Goal: Information Seeking & Learning: Learn about a topic

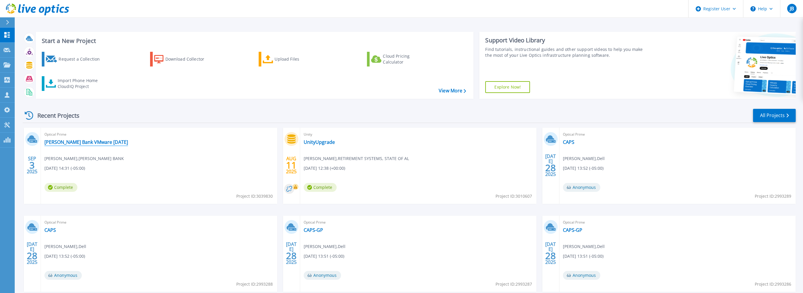
click at [97, 140] on link "Hancock Whitney Bank VMware 2025-09-03" at bounding box center [86, 142] width 84 height 6
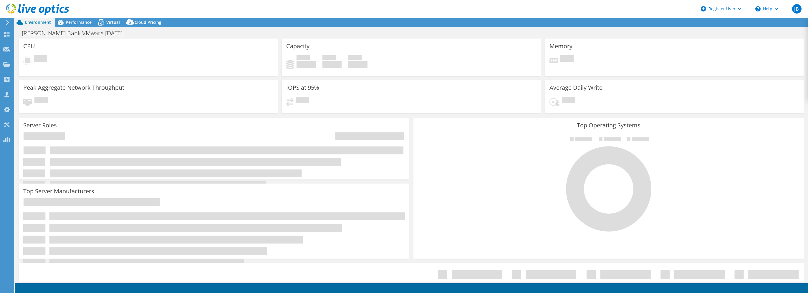
select select "USD"
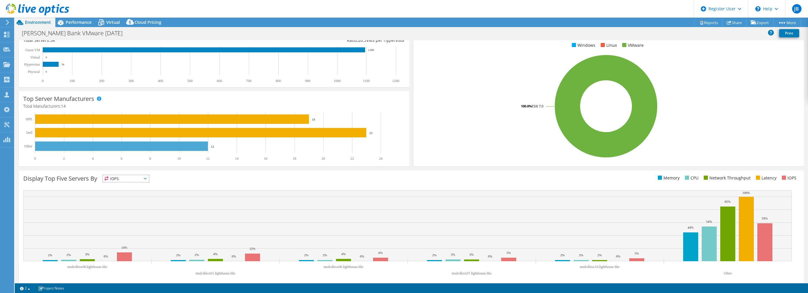
scroll to position [99, 0]
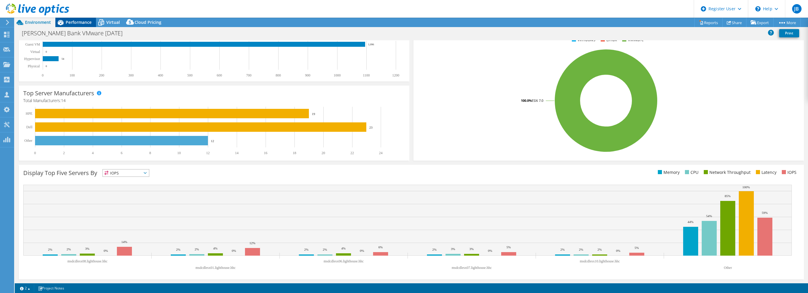
click at [65, 21] on icon at bounding box center [60, 22] width 10 height 10
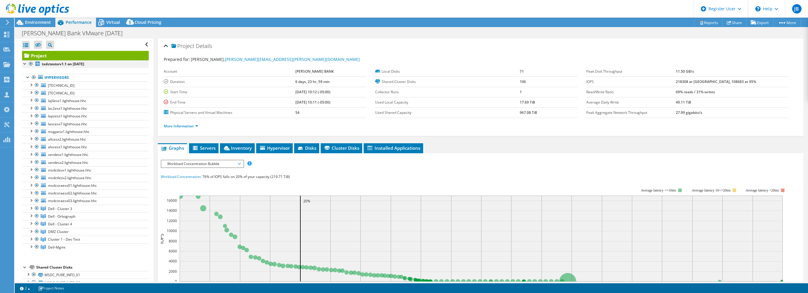
click at [24, 63] on div at bounding box center [25, 63] width 6 height 6
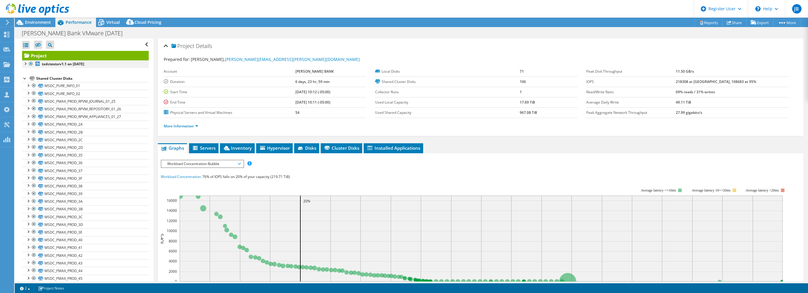
click at [24, 63] on div at bounding box center [25, 63] width 6 height 6
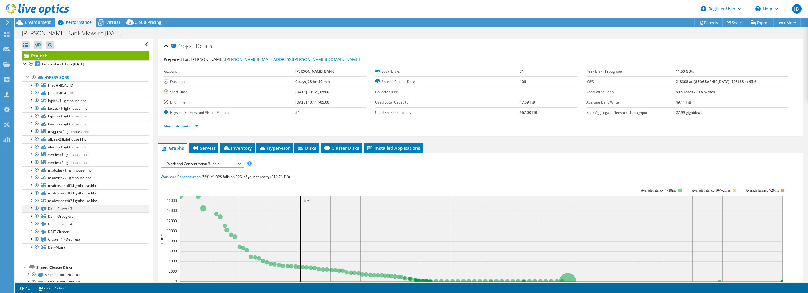
click at [31, 208] on div at bounding box center [31, 208] width 6 height 6
click at [32, 84] on div at bounding box center [31, 85] width 6 height 6
click at [31, 123] on div at bounding box center [31, 123] width 6 height 6
click at [30, 160] on div at bounding box center [31, 162] width 6 height 6
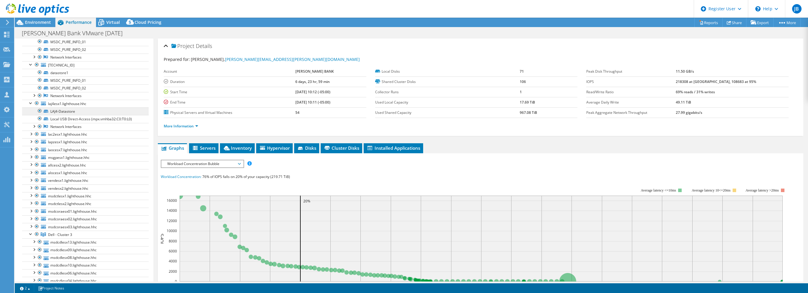
scroll to position [88, 0]
click at [35, 211] on div at bounding box center [34, 212] width 6 height 6
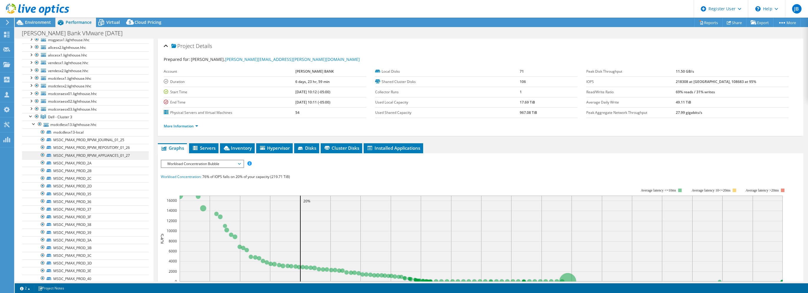
scroll to position [118, 0]
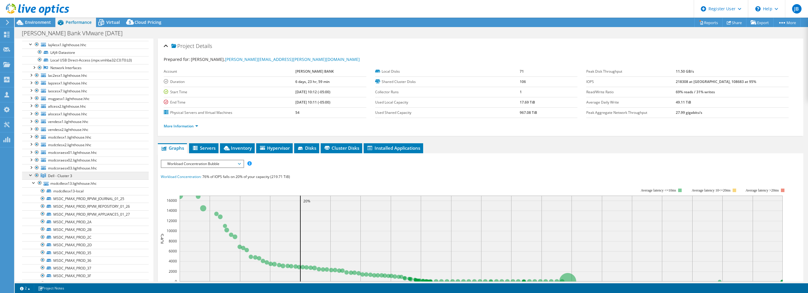
click at [64, 174] on span "Dell - Cluster 3" at bounding box center [60, 175] width 24 height 5
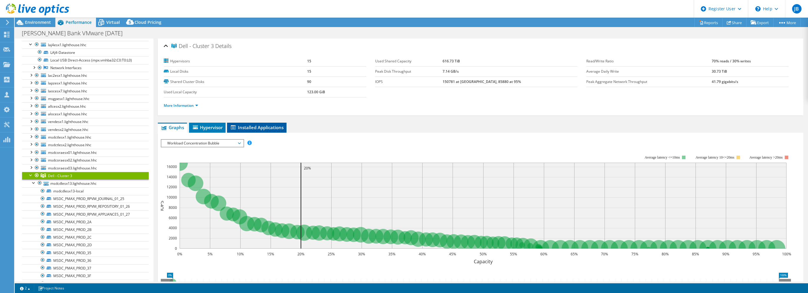
click at [242, 129] on span "Installed Applications" at bounding box center [257, 128] width 54 height 6
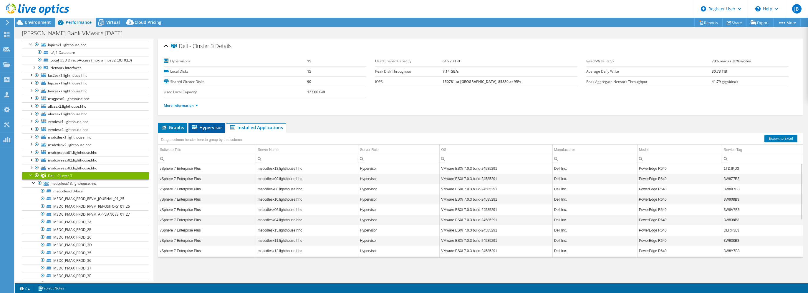
click at [208, 123] on li "Hypervisor" at bounding box center [206, 128] width 37 height 10
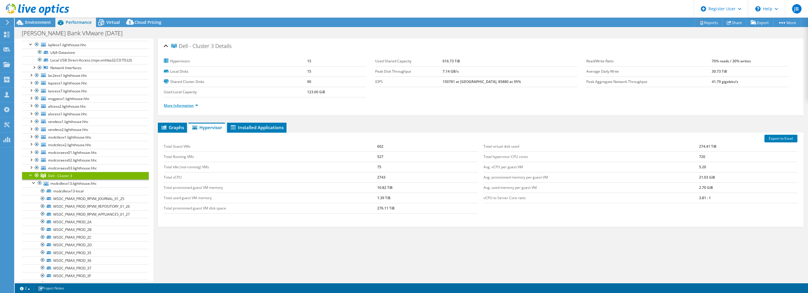
click at [194, 103] on link "More Information" at bounding box center [181, 105] width 34 height 5
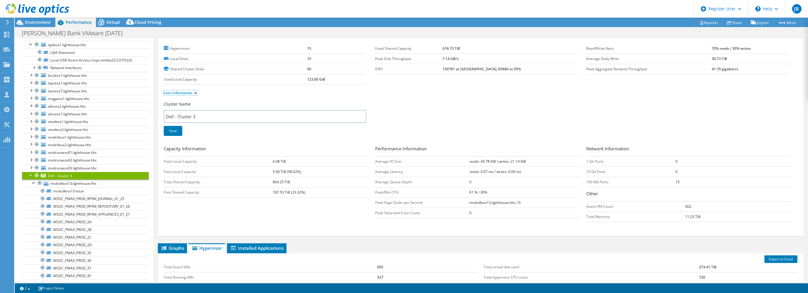
scroll to position [0, 0]
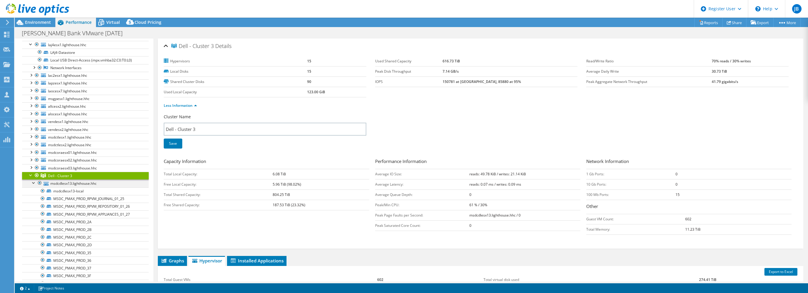
click at [33, 182] on div at bounding box center [34, 183] width 6 height 6
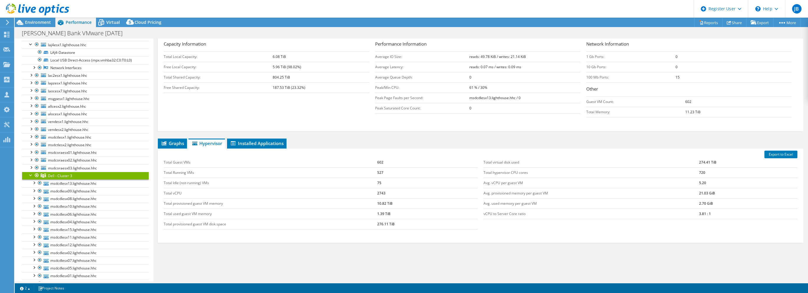
scroll to position [130, 0]
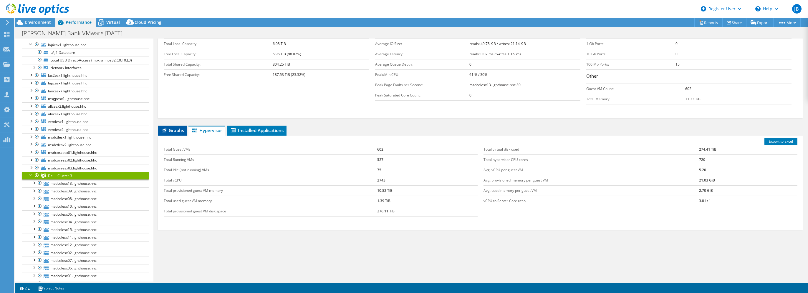
click at [179, 130] on span "Graphs" at bounding box center [172, 130] width 23 height 6
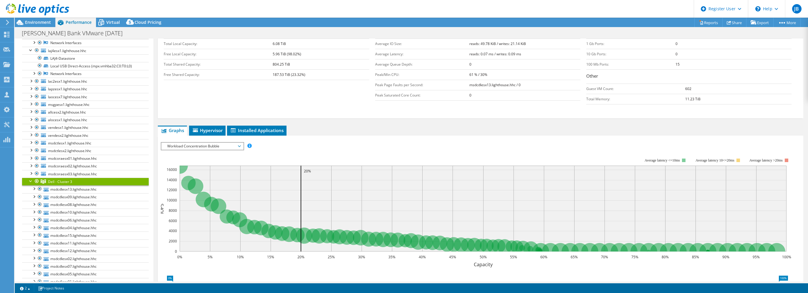
scroll to position [118, 0]
click at [29, 172] on div at bounding box center [31, 175] width 6 height 6
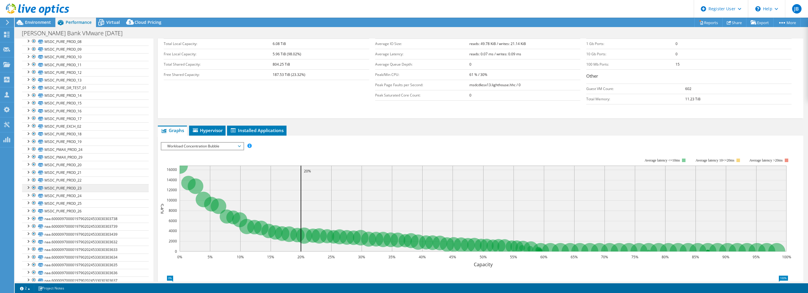
scroll to position [618, 0]
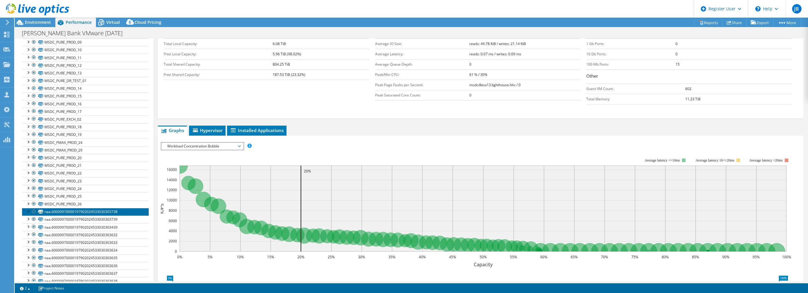
click at [69, 208] on link "naa.60000970000197902024533030303738" at bounding box center [85, 212] width 127 height 8
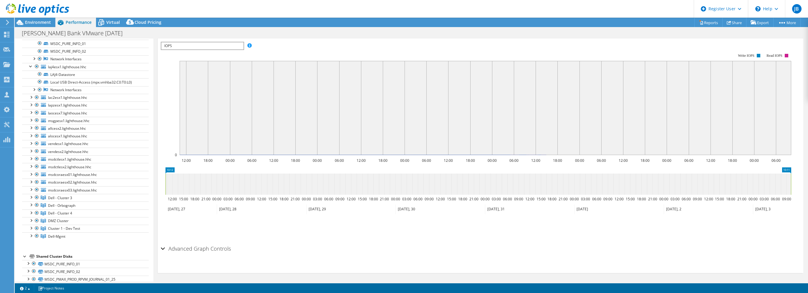
scroll to position [0, 0]
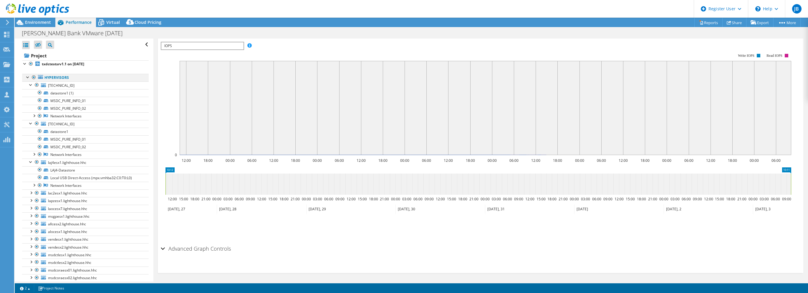
click at [28, 78] on div at bounding box center [28, 77] width 6 height 6
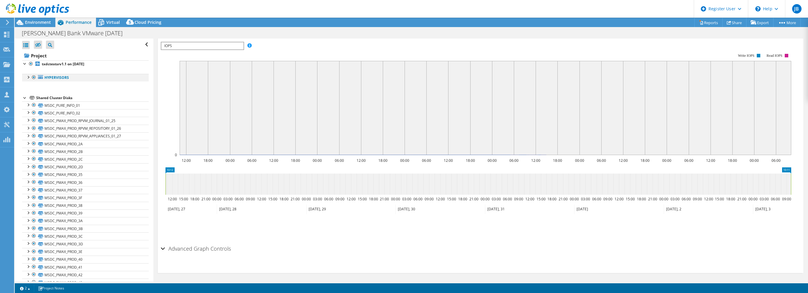
click at [27, 76] on div at bounding box center [28, 77] width 6 height 6
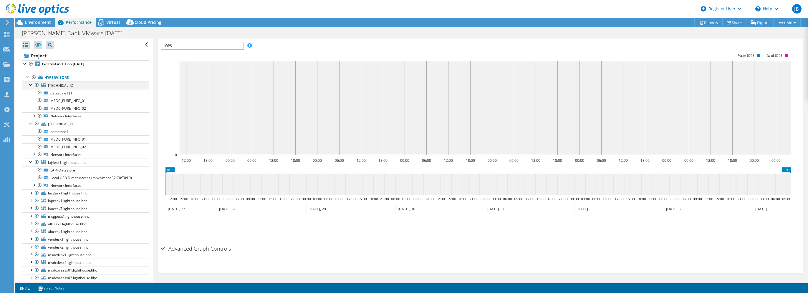
click at [30, 84] on div at bounding box center [31, 85] width 6 height 6
click at [30, 93] on div at bounding box center [31, 92] width 6 height 6
click at [31, 99] on div at bounding box center [31, 100] width 6 height 6
click at [32, 214] on div at bounding box center [31, 216] width 6 height 6
click at [61, 217] on span "Dell - Orbograph" at bounding box center [61, 216] width 27 height 5
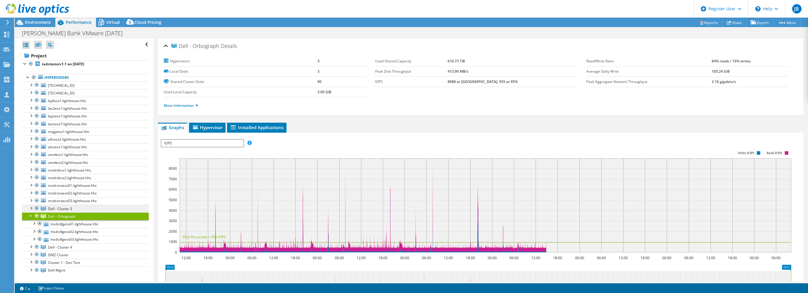
click at [54, 207] on span "Dell - Cluster 3" at bounding box center [60, 208] width 24 height 5
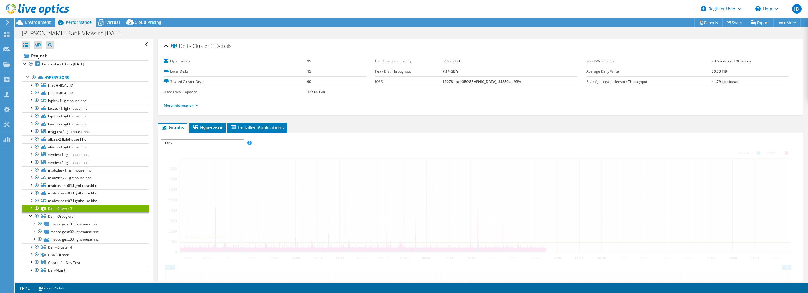
click at [31, 207] on div at bounding box center [31, 208] width 6 height 6
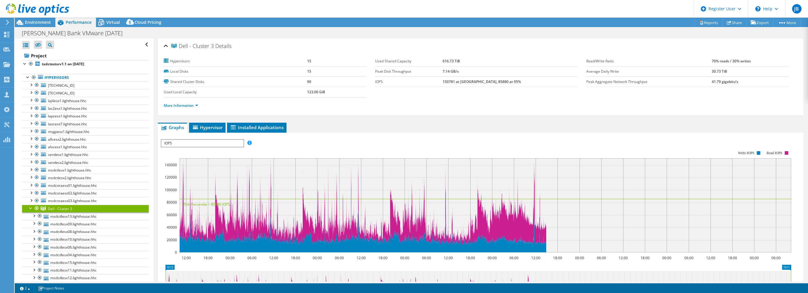
click at [202, 140] on span "IOPS" at bounding box center [202, 143] width 82 height 7
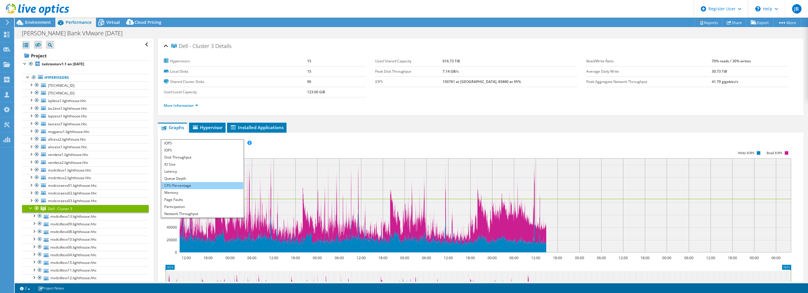
click at [186, 185] on li "CPU Percentage" at bounding box center [202, 185] width 82 height 7
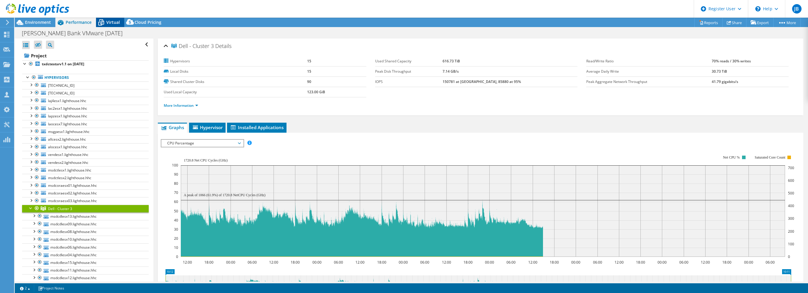
click at [108, 24] on span "Virtual" at bounding box center [113, 22] width 14 height 6
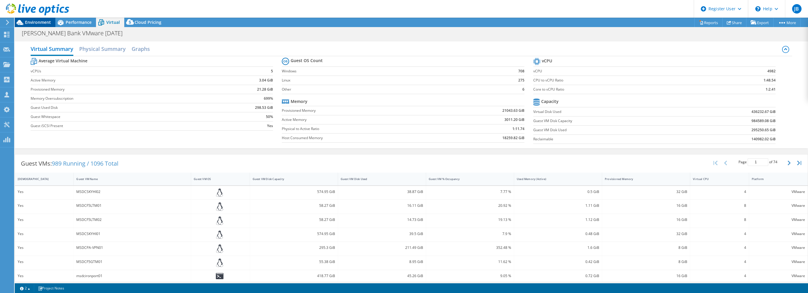
click at [34, 23] on span "Environment" at bounding box center [38, 22] width 26 height 6
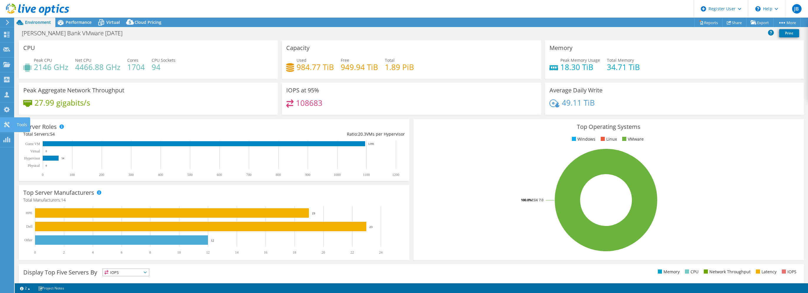
click at [7, 122] on icon at bounding box center [6, 125] width 7 height 6
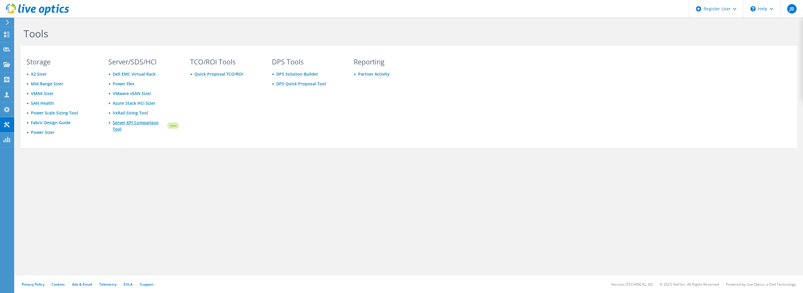
click at [135, 123] on link "Server KPI Comparison Tool" at bounding box center [140, 126] width 54 height 13
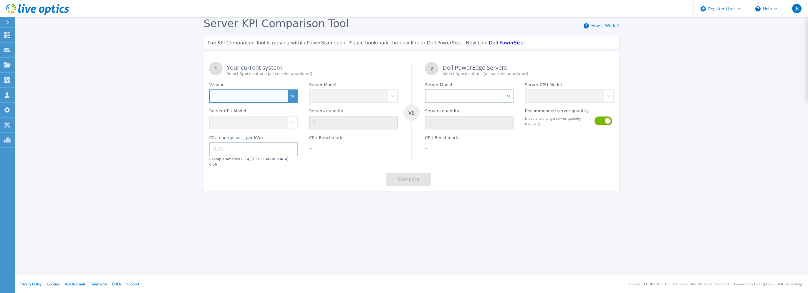
click at [251, 97] on select "Dell HPE Lenovo Supermicro" at bounding box center [253, 95] width 89 height 13
select select "Dell"
click at [209, 90] on select "Dell HPE Lenovo Supermicro" at bounding box center [253, 95] width 89 height 13
click at [327, 97] on select "PowerEdge C6520 PowerEdge C6525 PowerEdge HS5610 PowerEdge HS5620 PowerEdge R24…" at bounding box center [353, 95] width 89 height 13
select select "PowerEdge R640"
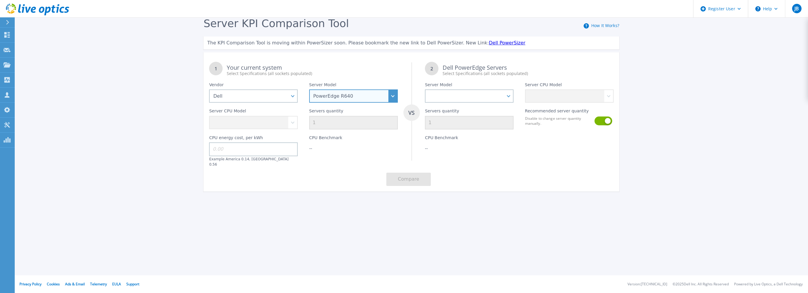
click at [309, 90] on select "PowerEdge C6520 PowerEdge C6525 PowerEdge HS5610 PowerEdge HS5620 PowerEdge R24…" at bounding box center [353, 95] width 89 height 13
click at [245, 126] on select "Intel Xeon Gold 6256 3.6GHz Intel Xeon Bronze 3204 1.9GHz Intel Xeon Bronze 320…" at bounding box center [253, 122] width 89 height 13
select select "335105"
click at [209, 117] on select "Intel Xeon Gold 6256 3.6GHz Intel Xeon Bronze 3204 1.9GHz Intel Xeon Bronze 320…" at bounding box center [253, 122] width 89 height 13
click at [344, 124] on input "1" at bounding box center [353, 123] width 89 height 14
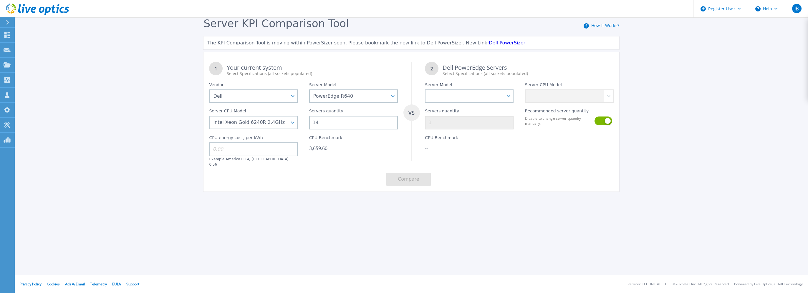
type input "14"
click at [361, 169] on div "1 Your current system Select Specifications (all sockets populated) VS 2 Dell P…" at bounding box center [411, 123] width 416 height 135
click at [450, 97] on select "PowerEdge C6520 PowerEdge C6525 PowerEdge HS5610 PowerEdge HS5620 PowerEdge R24…" at bounding box center [469, 95] width 89 height 13
select select "PowerEdge R670"
click at [425, 90] on select "PowerEdge C6520 PowerEdge C6525 PowerEdge HS5610 PowerEdge HS5620 PowerEdge R24…" at bounding box center [469, 95] width 89 height 13
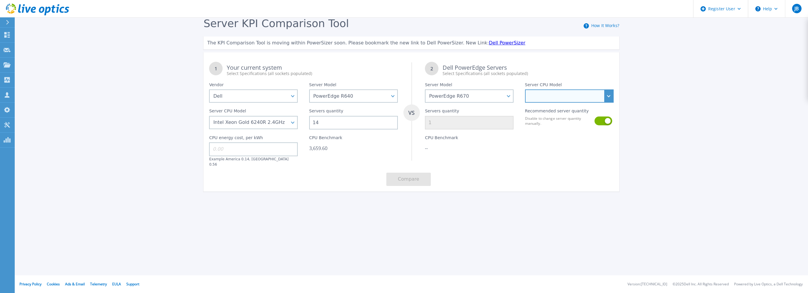
click at [541, 100] on select "Intel Xeon 6710E 2.4GHz Intel Xeon 6740E 2.4GHz Intel Xeon 6756E 1.8GHz Intel X…" at bounding box center [569, 95] width 89 height 13
click at [553, 68] on div "Dell PowerEdge Servers Select Specifications (all sockets populated)" at bounding box center [527, 71] width 171 height 12
click at [544, 101] on select "Intel Xeon 6710E 2.4GHz Intel Xeon 6740E 2.4GHz Intel Xeon 6756E 1.8GHz Intel X…" at bounding box center [569, 95] width 89 height 13
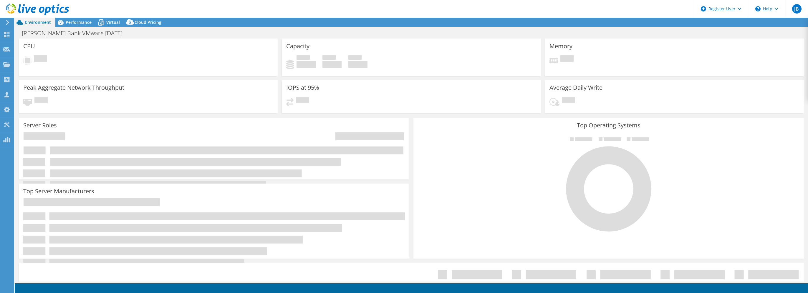
select select
select select "USD"
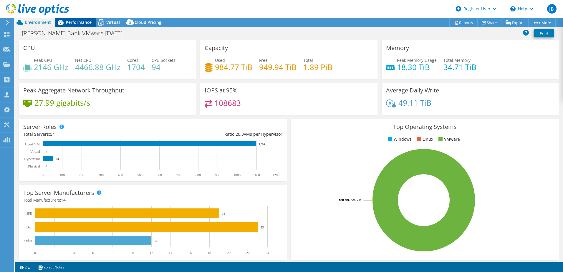
click at [82, 24] on span "Performance" at bounding box center [79, 22] width 26 height 6
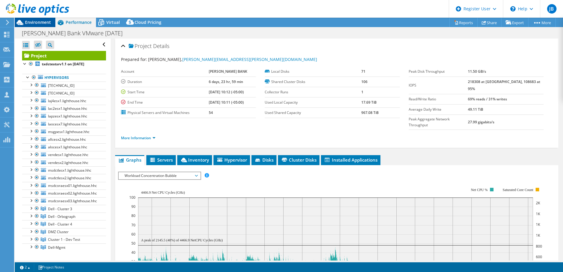
click at [26, 20] on span "Environment" at bounding box center [38, 22] width 26 height 6
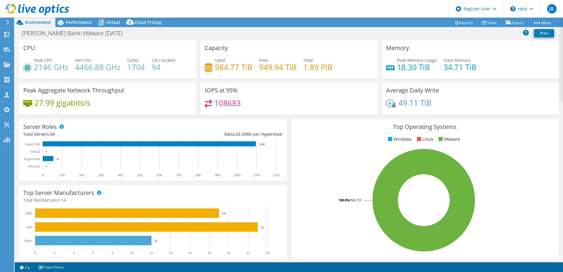
click at [34, 11] on icon at bounding box center [37, 10] width 63 height 12
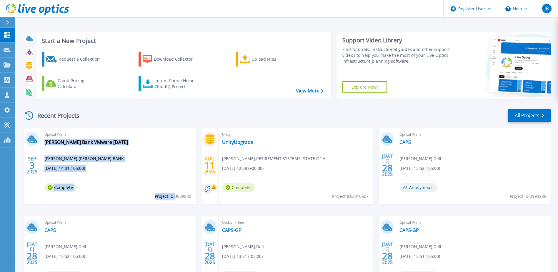
drag, startPoint x: 192, startPoint y: 195, endPoint x: 173, endPoint y: 196, distance: 18.8
click at [173, 196] on div "Optical Prime Hancock Whitney Bank VMware 2025-09-03 Lawrence Taquino , HANCOCK…" at bounding box center [118, 166] width 155 height 76
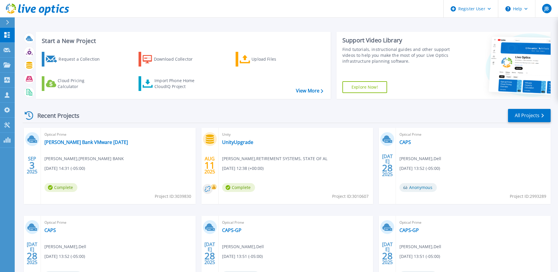
click at [176, 196] on span "Project ID: 3039830" at bounding box center [173, 196] width 37 height 6
drag, startPoint x: 175, startPoint y: 196, endPoint x: 191, endPoint y: 195, distance: 15.6
click at [191, 195] on span "Project ID: 3039830" at bounding box center [173, 196] width 37 height 6
copy span "3039830"
click at [185, 196] on span "Project ID: 3039830" at bounding box center [173, 196] width 37 height 6
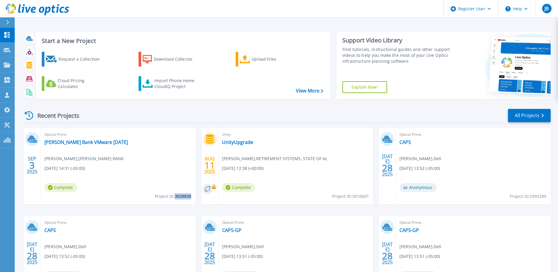
click at [185, 196] on span "Project ID: 3039830" at bounding box center [173, 196] width 37 height 6
click at [128, 142] on link "[PERSON_NAME] Bank VMware [DATE]" at bounding box center [86, 142] width 84 height 6
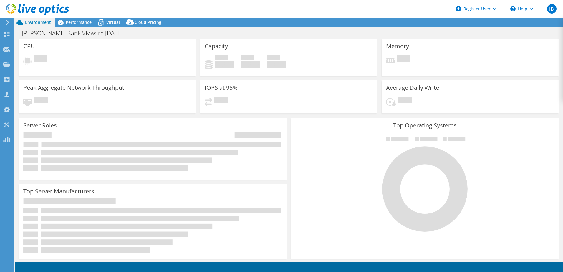
select select "USD"
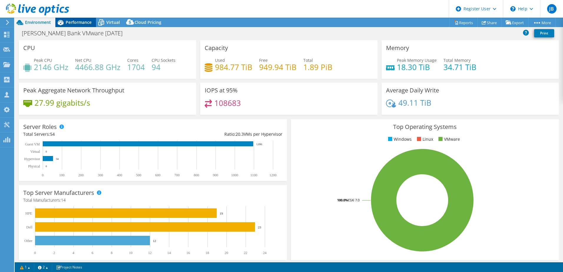
click at [72, 18] on div "Performance" at bounding box center [75, 22] width 41 height 9
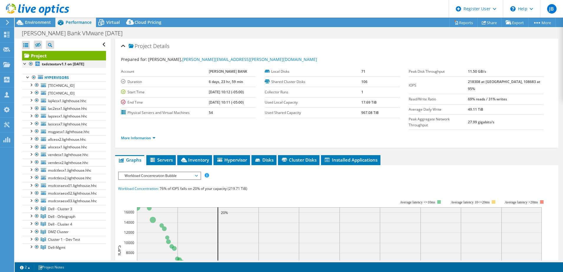
click at [24, 64] on div at bounding box center [25, 63] width 6 height 6
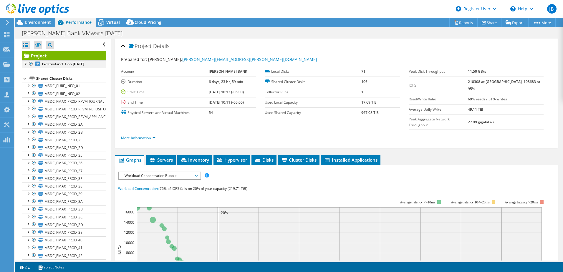
click at [24, 64] on div at bounding box center [25, 63] width 6 height 6
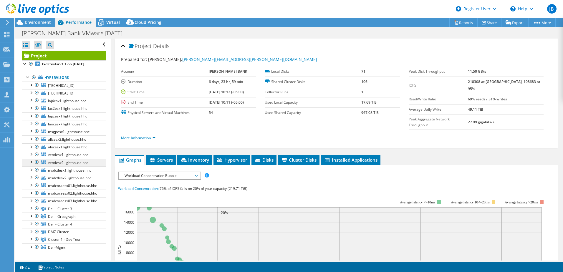
scroll to position [29, 0]
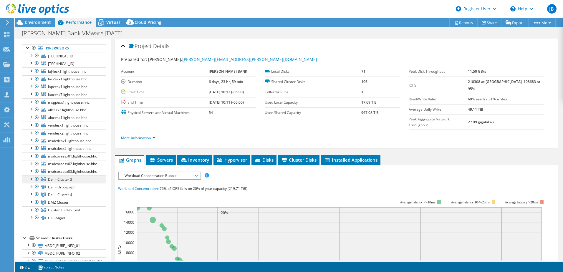
click at [64, 180] on span "Dell - Cluster 3" at bounding box center [60, 179] width 24 height 5
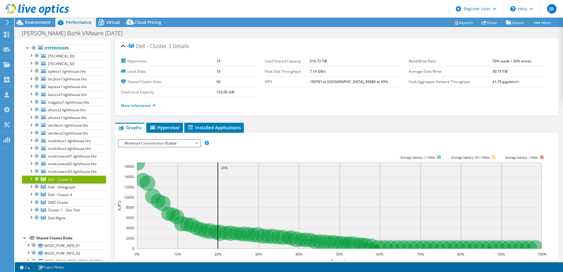
drag, startPoint x: 64, startPoint y: 180, endPoint x: 19, endPoint y: 167, distance: 47.1
click at [113, 19] on div "Virtual" at bounding box center [110, 22] width 28 height 9
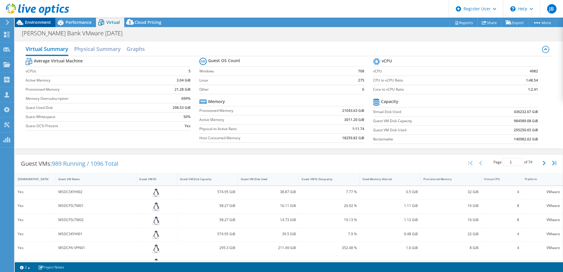
click at [37, 22] on span "Environment" at bounding box center [38, 22] width 26 height 6
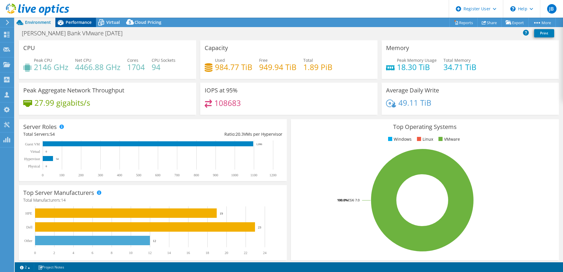
click at [69, 21] on span "Performance" at bounding box center [79, 22] width 26 height 6
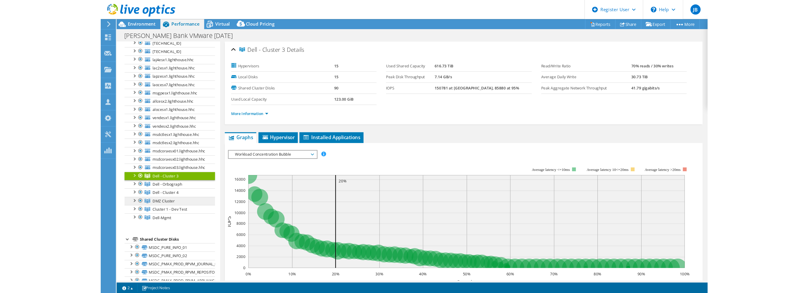
scroll to position [0, 0]
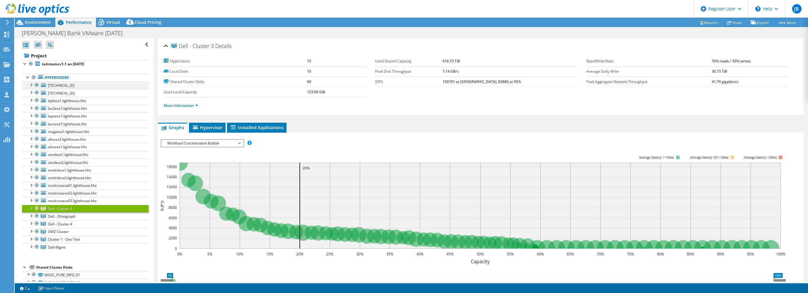
click at [37, 85] on div at bounding box center [37, 85] width 6 height 7
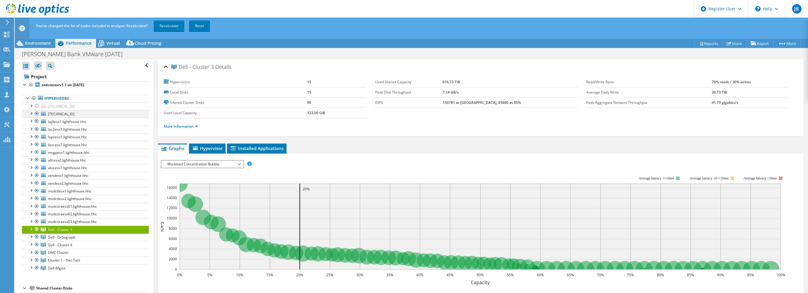
click at [36, 112] on div at bounding box center [37, 113] width 6 height 7
click at [37, 120] on div at bounding box center [37, 121] width 6 height 7
click at [37, 131] on div at bounding box center [37, 129] width 6 height 7
click at [37, 136] on div at bounding box center [37, 136] width 6 height 7
click at [37, 144] on div at bounding box center [37, 144] width 6 height 7
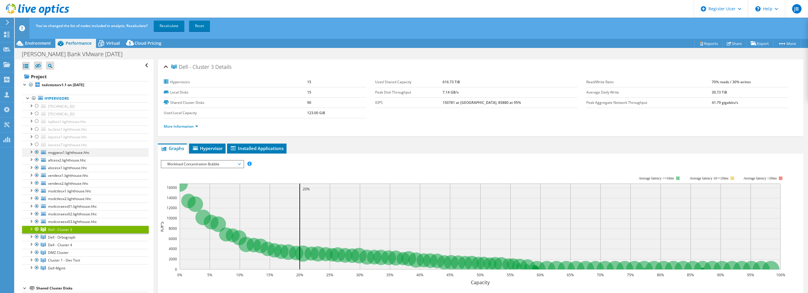
click at [37, 151] on div at bounding box center [37, 152] width 6 height 7
click at [37, 158] on div at bounding box center [37, 159] width 6 height 7
click at [37, 168] on div at bounding box center [37, 167] width 6 height 7
click at [36, 175] on div at bounding box center [37, 175] width 6 height 7
click at [37, 182] on div at bounding box center [37, 183] width 6 height 7
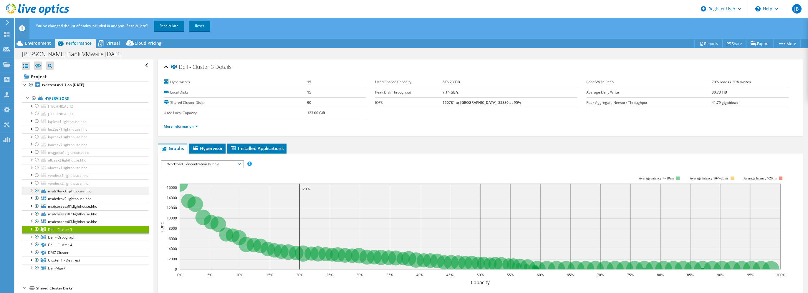
click at [37, 189] on div at bounding box center [37, 190] width 6 height 7
click at [37, 199] on div at bounding box center [37, 198] width 6 height 7
click at [36, 205] on div at bounding box center [37, 206] width 6 height 7
click at [37, 215] on div at bounding box center [37, 213] width 6 height 7
click at [38, 220] on div at bounding box center [37, 221] width 6 height 7
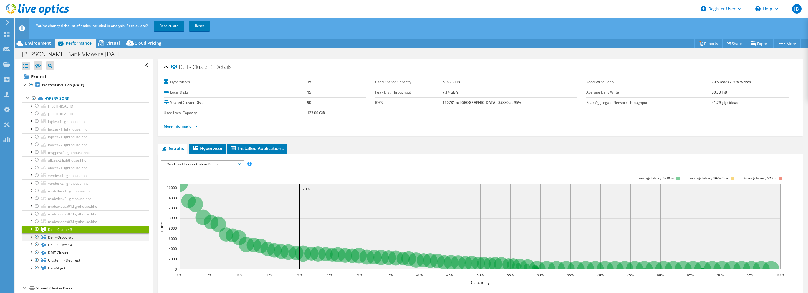
click at [36, 237] on div at bounding box center [37, 236] width 6 height 7
click at [36, 244] on div at bounding box center [37, 244] width 6 height 7
click at [38, 252] on div at bounding box center [37, 252] width 6 height 7
click at [36, 259] on div at bounding box center [37, 260] width 6 height 7
click at [36, 266] on div at bounding box center [37, 267] width 6 height 7
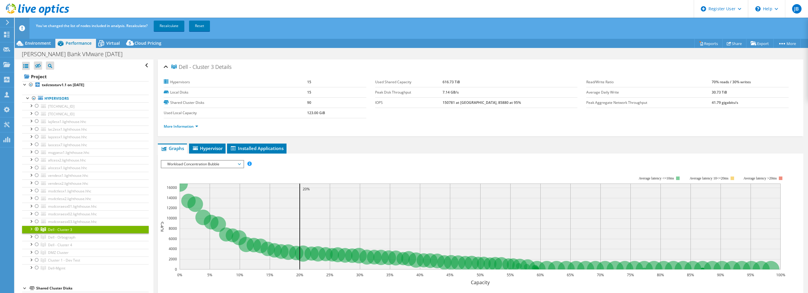
click at [100, 66] on div "Open All Close All Hide Excluded Nodes Project Tree Filter" at bounding box center [85, 65] width 127 height 12
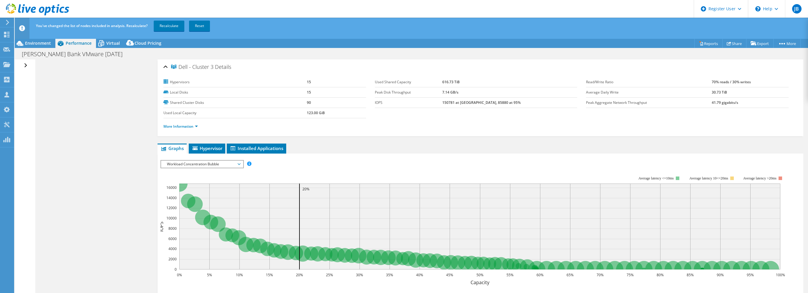
click at [24, 64] on div "Open All Close All Hide Excluded Nodes Project Tree Filter" at bounding box center [26, 65] width 9 height 12
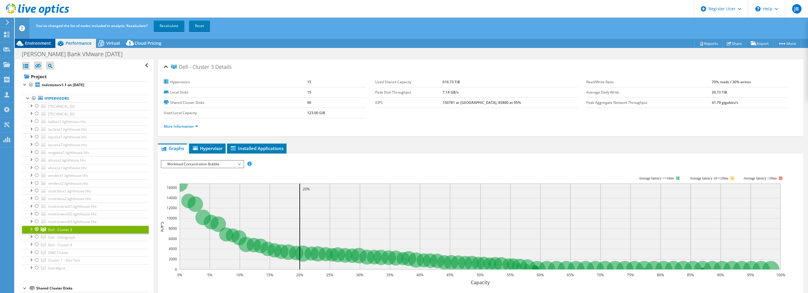
click at [35, 44] on span "Environment" at bounding box center [38, 43] width 26 height 6
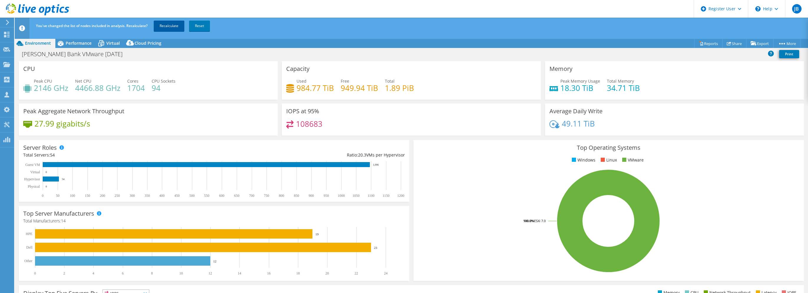
click at [178, 26] on link "Recalculate" at bounding box center [169, 26] width 31 height 11
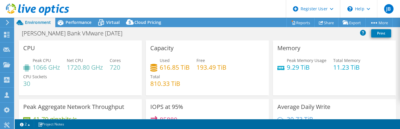
click at [24, 8] on use at bounding box center [37, 10] width 63 height 12
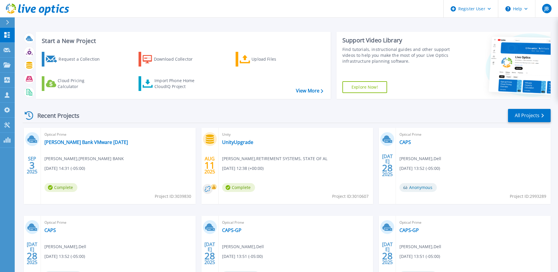
click at [189, 128] on span "Project ID: 3039830" at bounding box center [173, 196] width 37 height 6
copy span "3039830"
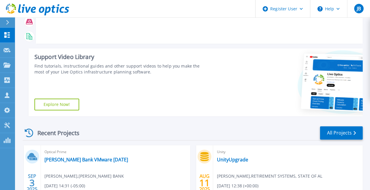
scroll to position [147, 0]
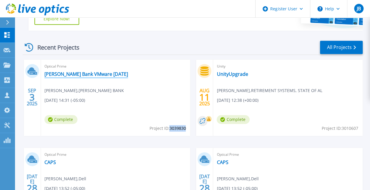
click at [94, 73] on link "[PERSON_NAME] Bank VMware [DATE]" at bounding box center [86, 74] width 84 height 6
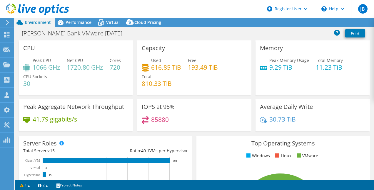
select select "USD"
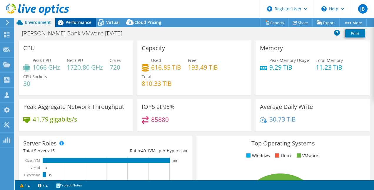
click at [66, 21] on span "Performance" at bounding box center [79, 22] width 26 height 6
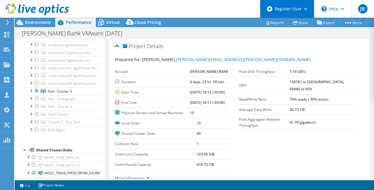
scroll to position [118, 0]
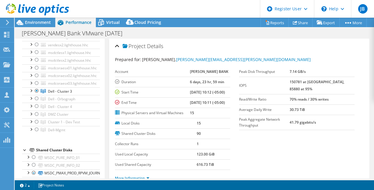
click at [17, 9] on icon at bounding box center [37, 10] width 63 height 12
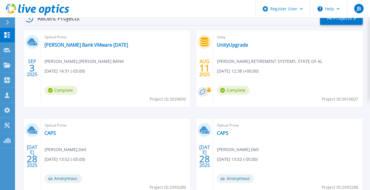
scroll to position [177, 0]
click at [173, 97] on span "Project ID: 3039830" at bounding box center [167, 98] width 37 height 6
copy span "3039830"
click at [99, 45] on link "[PERSON_NAME] Bank VMware [DATE]" at bounding box center [86, 45] width 84 height 6
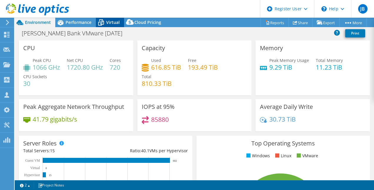
click at [107, 20] on span "Virtual" at bounding box center [113, 22] width 14 height 6
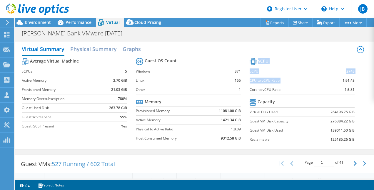
drag, startPoint x: 339, startPoint y: 81, endPoint x: 351, endPoint y: 78, distance: 12.7
click at [351, 78] on section "vCPU vCPU 2743 CPU to vCPU Ratio 1:91.43 Core to vCPU Ratio 1:3.81 Capacity Vir…" at bounding box center [307, 102] width 114 height 90
click at [352, 79] on section "vCPU vCPU 2743 CPU to vCPU Ratio 1:91.43 Core to vCPU Ratio 1:3.81 Capacity Vir…" at bounding box center [307, 102] width 114 height 90
click at [347, 82] on b "1:91.43" at bounding box center [349, 80] width 12 height 6
drag, startPoint x: 353, startPoint y: 70, endPoint x: 337, endPoint y: 71, distance: 15.9
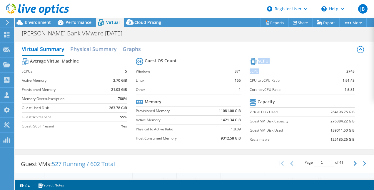
click at [337, 71] on section "vCPU vCPU 2743 CPU to vCPU Ratio 1:91.43 Core to vCPU Ratio 1:3.81 Capacity Vir…" at bounding box center [307, 102] width 114 height 90
drag, startPoint x: 337, startPoint y: 71, endPoint x: 331, endPoint y: 72, distance: 5.6
click at [331, 72] on td "2743" at bounding box center [341, 71] width 28 height 9
click at [190, 7] on header "JB Dell User [PERSON_NAME] [PERSON_NAME][EMAIL_ADDRESS][PERSON_NAME][DOMAIN_NAM…" at bounding box center [187, 9] width 374 height 18
